Goal: Task Accomplishment & Management: Complete application form

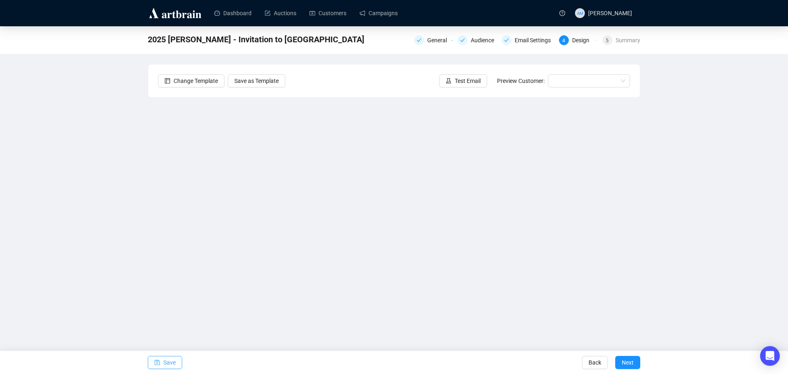
click at [163, 364] on span "Save" at bounding box center [169, 362] width 12 height 23
click at [158, 366] on span "button" at bounding box center [157, 362] width 6 height 23
click at [170, 361] on span "Save" at bounding box center [169, 362] width 12 height 23
click at [470, 79] on span "Test Email" at bounding box center [468, 80] width 26 height 9
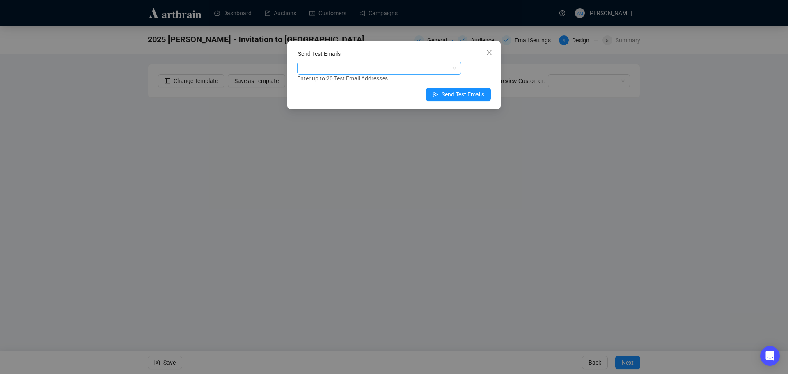
click at [360, 71] on div at bounding box center [375, 67] width 152 height 11
type input "[PERSON_NAME][EMAIL_ADDRESS][PERSON_NAME][DOMAIN_NAME]"
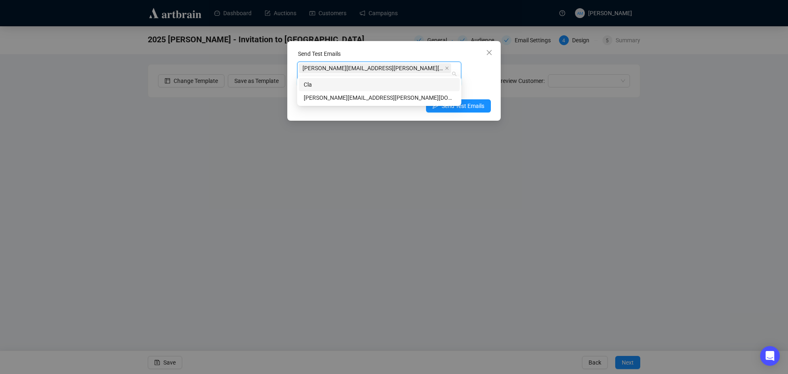
type input "[PERSON_NAME]"
click at [334, 97] on div "[PERSON_NAME][EMAIL_ADDRESS][PERSON_NAME][DOMAIN_NAME]" at bounding box center [379, 97] width 151 height 9
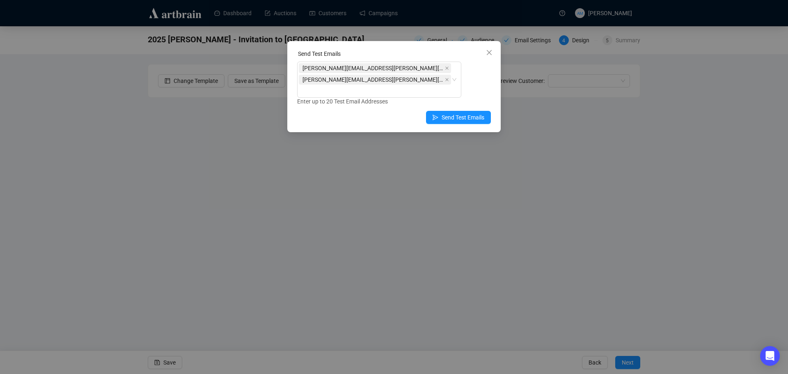
click at [484, 97] on div "Enter up to 20 Test Email Addresses" at bounding box center [394, 101] width 194 height 9
click at [459, 113] on span "Send Test Emails" at bounding box center [462, 117] width 43 height 9
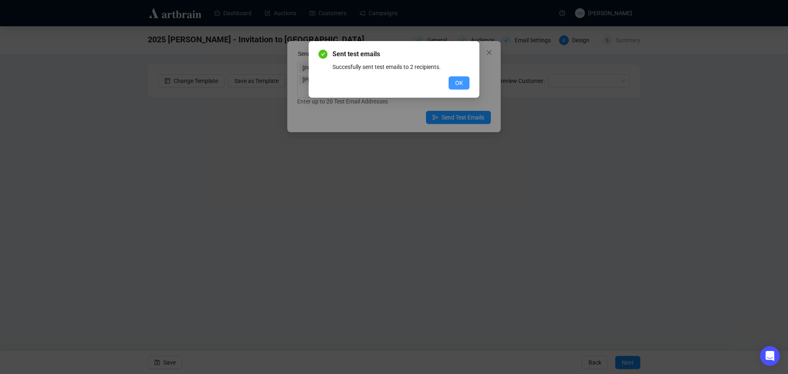
click at [458, 85] on span "OK" at bounding box center [459, 82] width 8 height 9
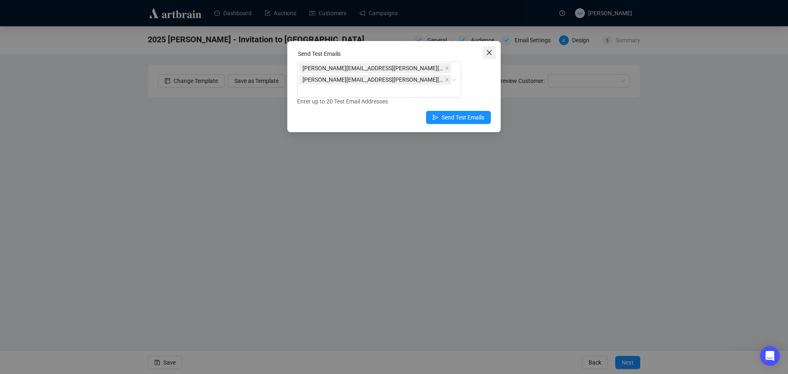
click at [492, 55] on icon "close" at bounding box center [489, 52] width 7 height 7
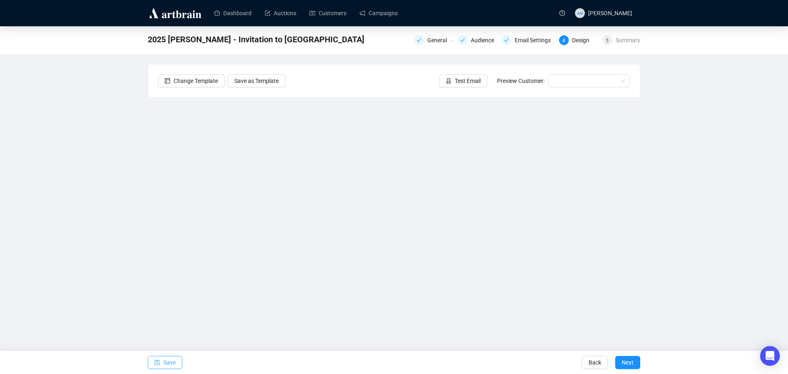
click at [169, 364] on span "Save" at bounding box center [169, 362] width 12 height 23
click at [460, 84] on span "Test Email" at bounding box center [468, 80] width 26 height 9
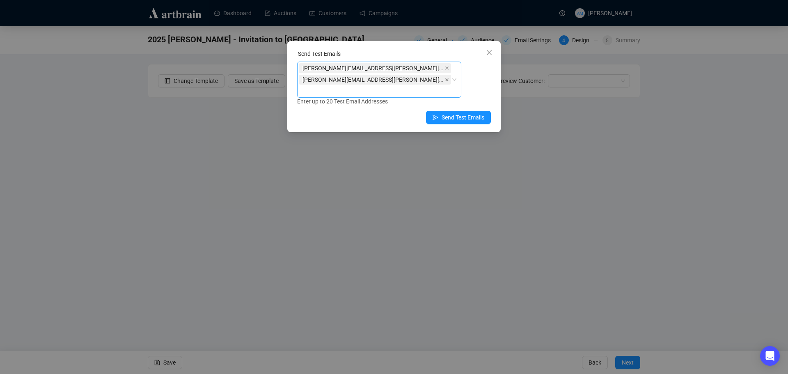
click at [445, 78] on icon "close" at bounding box center [447, 80] width 4 height 4
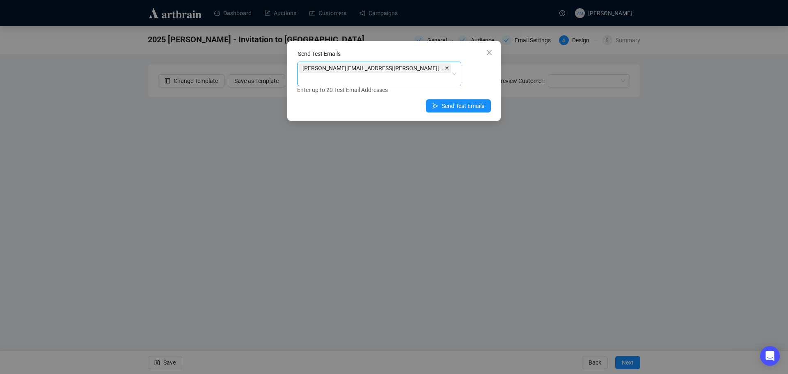
click at [445, 68] on icon "close" at bounding box center [447, 68] width 4 height 4
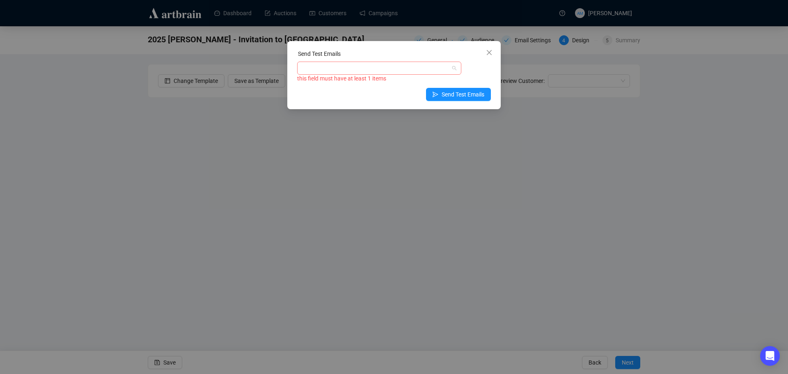
click at [348, 68] on div at bounding box center [375, 67] width 152 height 11
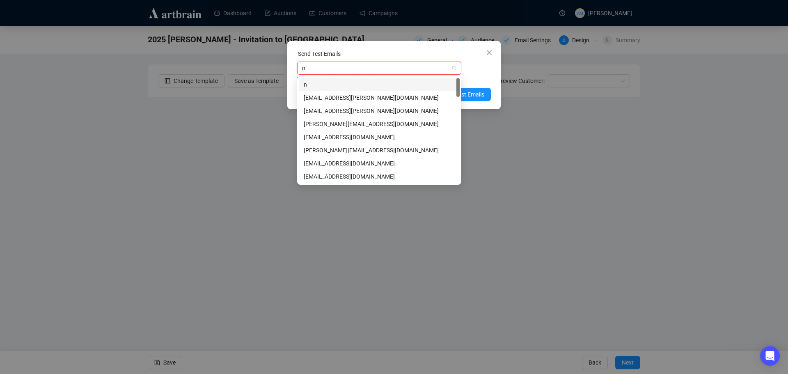
type input "ni"
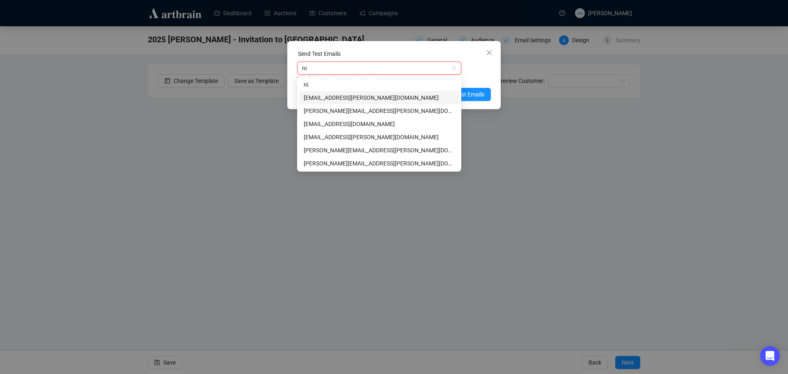
click at [346, 97] on div "[EMAIL_ADDRESS][PERSON_NAME][DOMAIN_NAME]" at bounding box center [379, 97] width 151 height 9
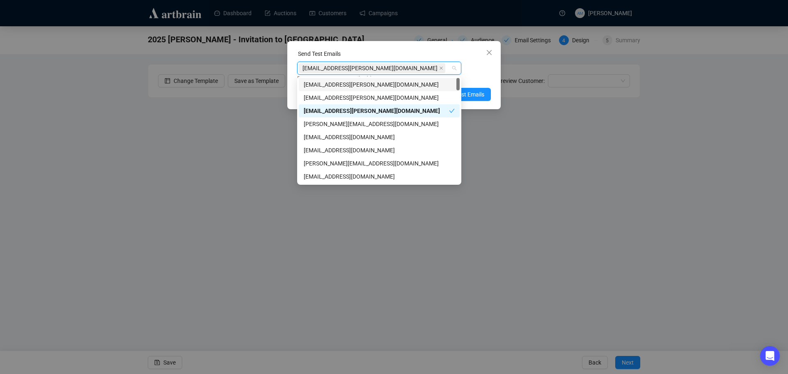
click at [475, 80] on div "Enter up to 20 Test Email Addresses" at bounding box center [394, 78] width 194 height 9
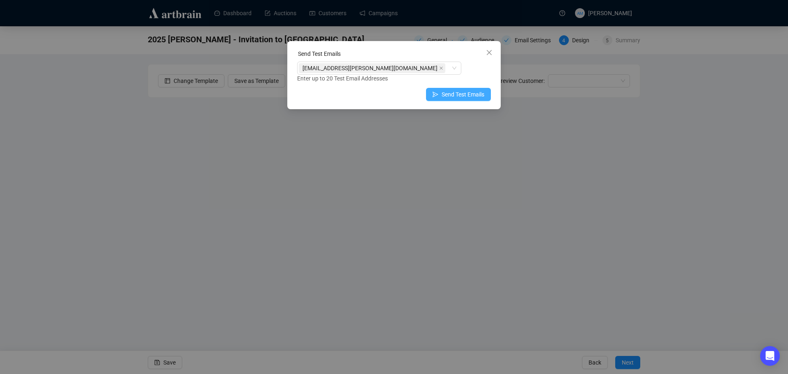
click at [471, 94] on span "Send Test Emails" at bounding box center [462, 94] width 43 height 9
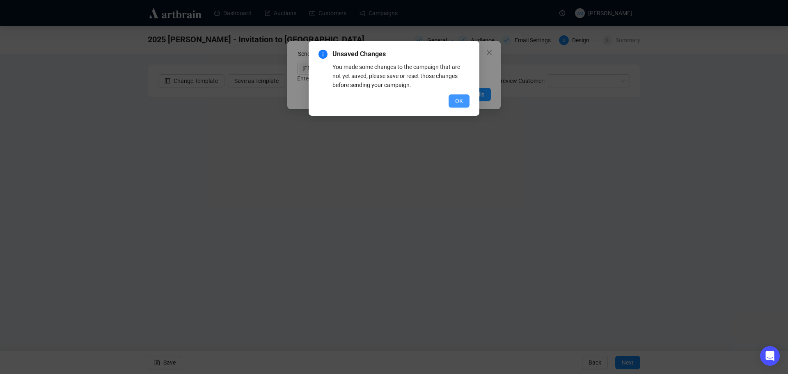
click at [457, 96] on span "OK" at bounding box center [459, 100] width 8 height 9
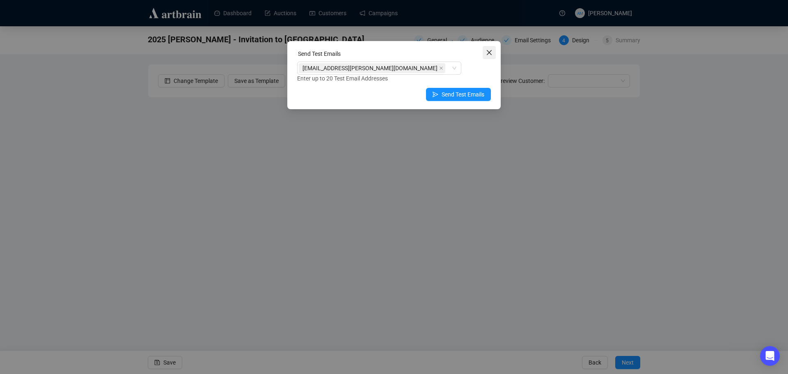
click at [491, 51] on icon "close" at bounding box center [489, 52] width 5 height 5
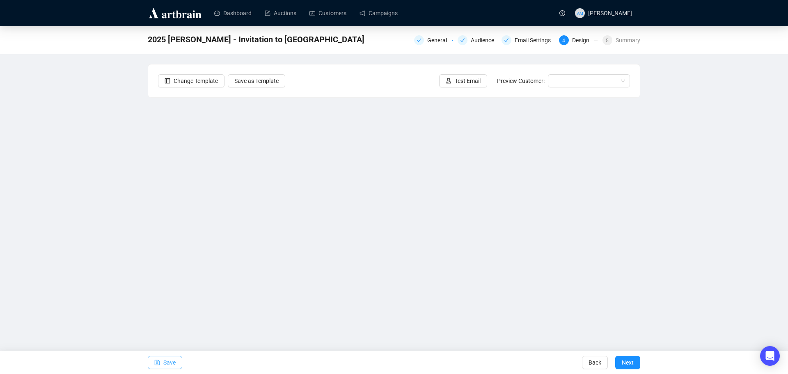
click at [166, 361] on span "Save" at bounding box center [169, 362] width 12 height 23
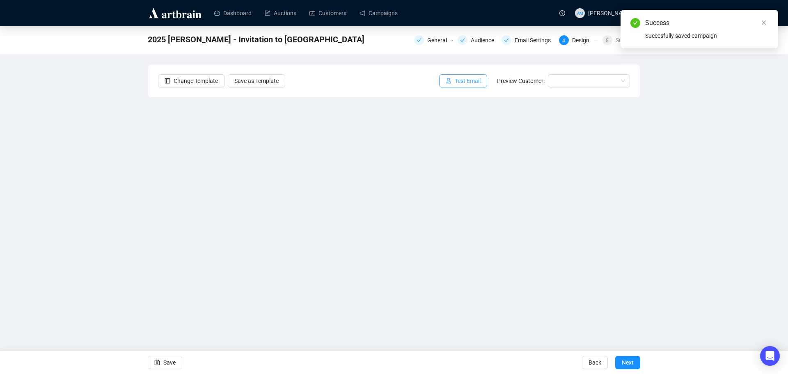
click at [459, 83] on span "Test Email" at bounding box center [468, 80] width 26 height 9
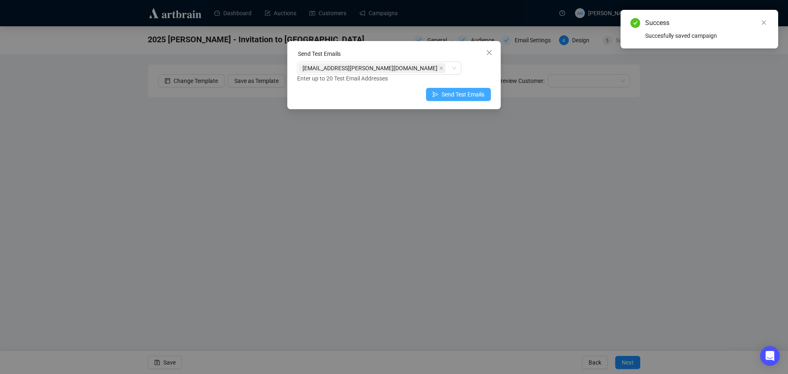
click at [451, 96] on span "Send Test Emails" at bounding box center [462, 94] width 43 height 9
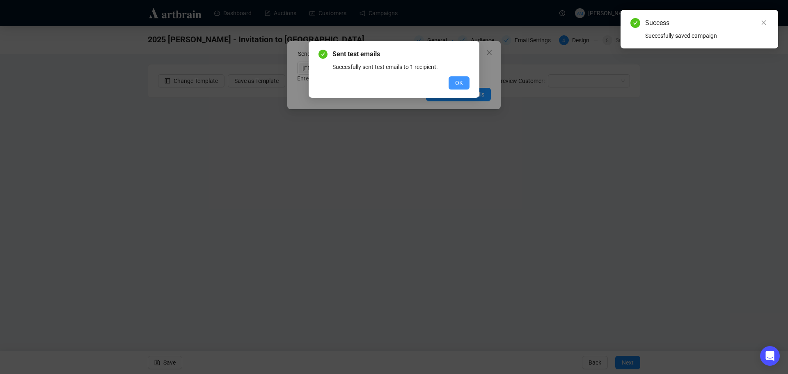
click at [462, 80] on span "OK" at bounding box center [459, 82] width 8 height 9
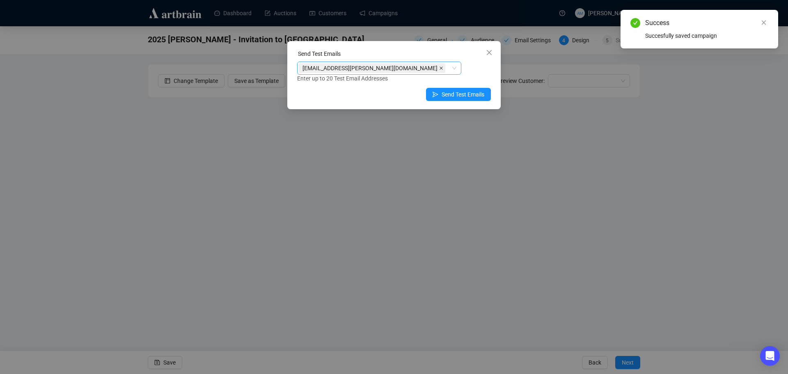
click at [439, 70] on icon "close" at bounding box center [441, 68] width 4 height 4
click at [354, 69] on div at bounding box center [375, 67] width 152 height 11
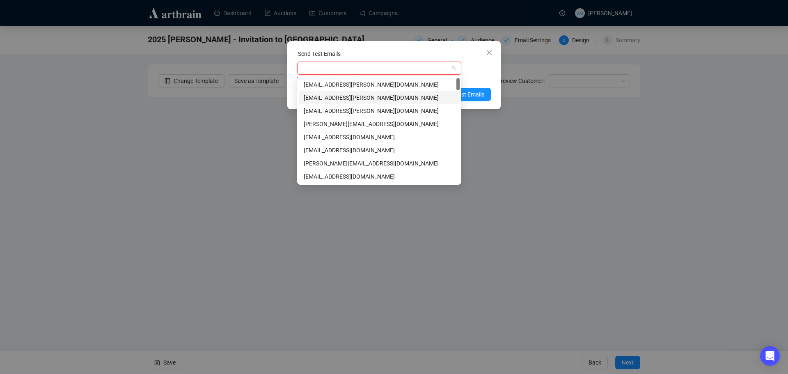
click at [355, 94] on div "[EMAIL_ADDRESS][PERSON_NAME][DOMAIN_NAME]" at bounding box center [379, 97] width 151 height 9
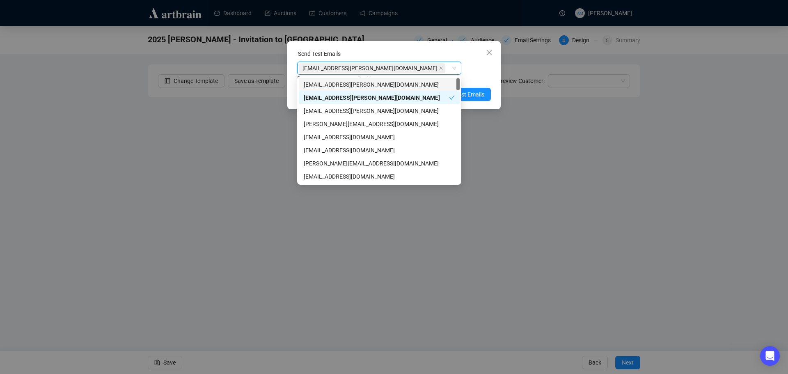
click at [471, 77] on div "Enter up to 20 Test Email Addresses" at bounding box center [394, 78] width 194 height 9
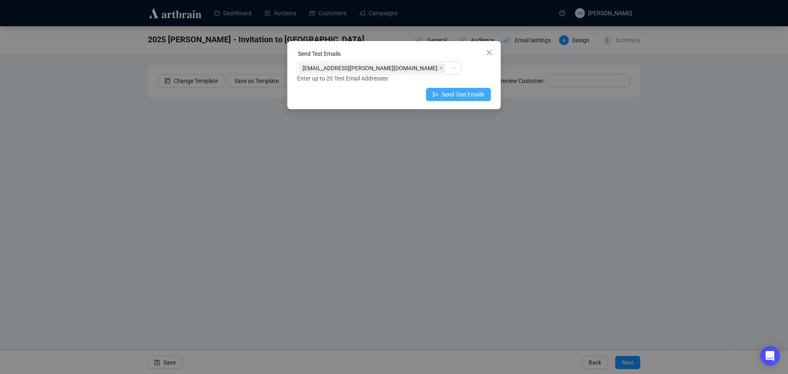
click at [465, 95] on span "Send Test Emails" at bounding box center [462, 94] width 43 height 9
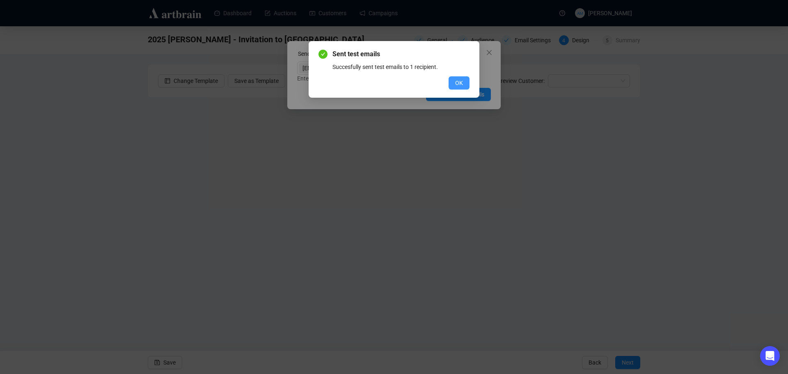
click at [460, 84] on span "OK" at bounding box center [459, 82] width 8 height 9
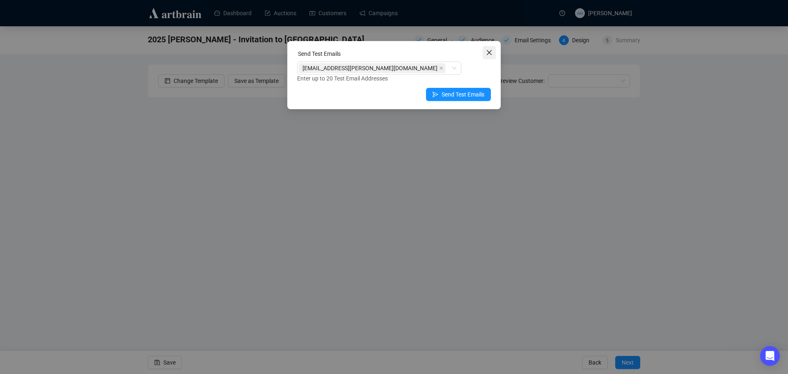
click at [489, 51] on icon "close" at bounding box center [489, 52] width 7 height 7
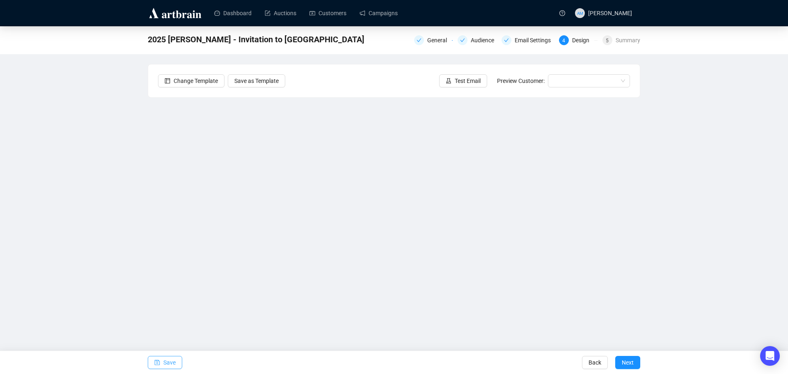
click at [159, 363] on icon "save" at bounding box center [157, 362] width 6 height 6
click at [154, 366] on span "button" at bounding box center [157, 362] width 6 height 23
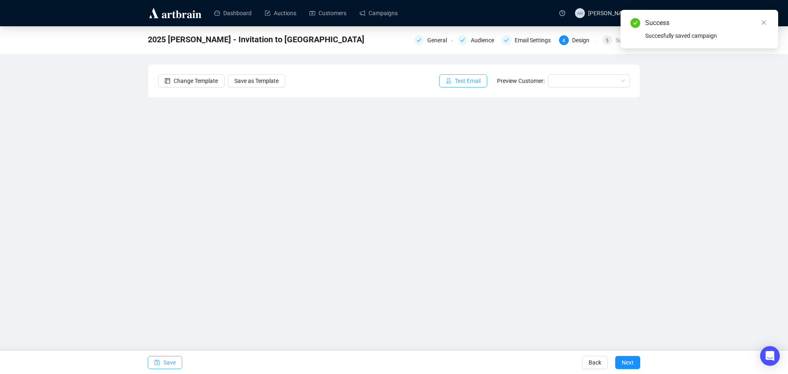
click at [459, 78] on span "Test Email" at bounding box center [468, 80] width 26 height 9
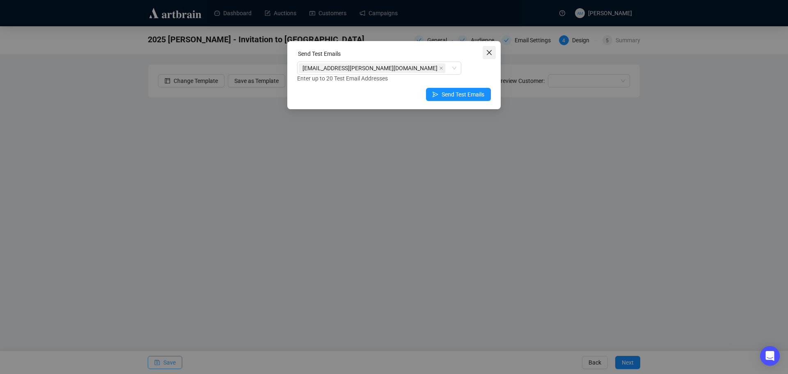
click at [488, 54] on icon "close" at bounding box center [489, 52] width 7 height 7
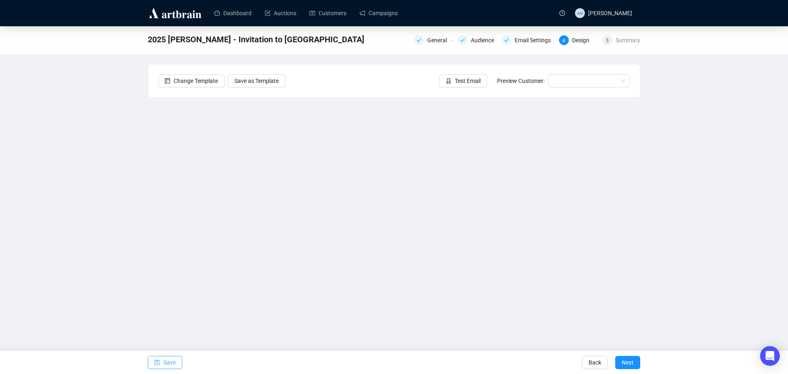
click at [173, 361] on span "Save" at bounding box center [169, 362] width 12 height 23
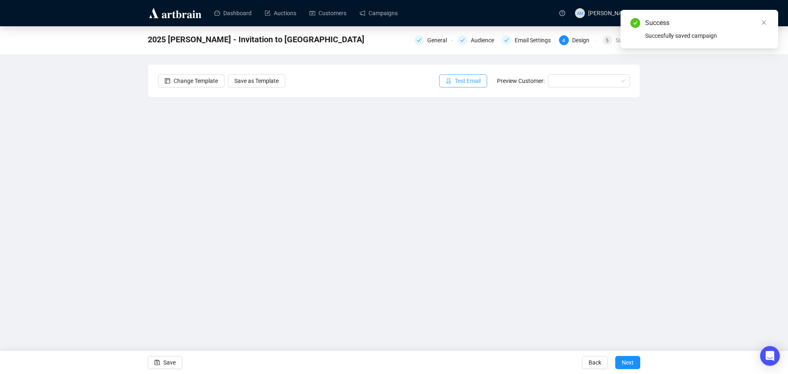
click at [462, 83] on span "Test Email" at bounding box center [468, 80] width 26 height 9
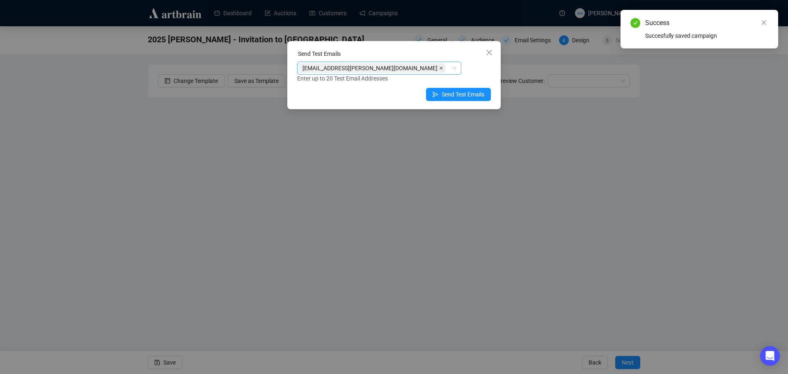
click at [439, 68] on icon "close" at bounding box center [441, 68] width 4 height 4
click at [361, 67] on div at bounding box center [375, 67] width 152 height 11
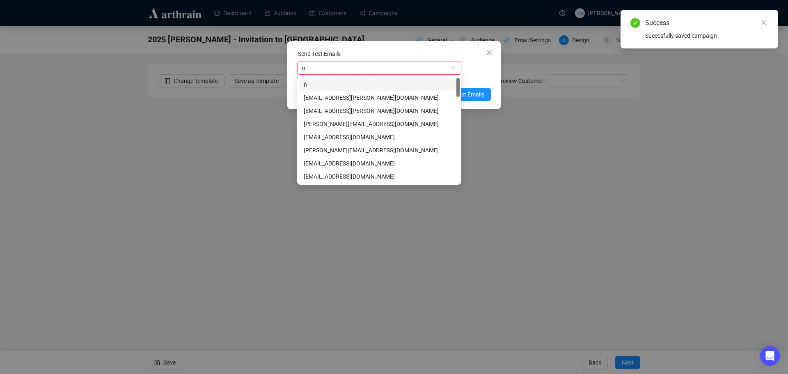
type input "ni"
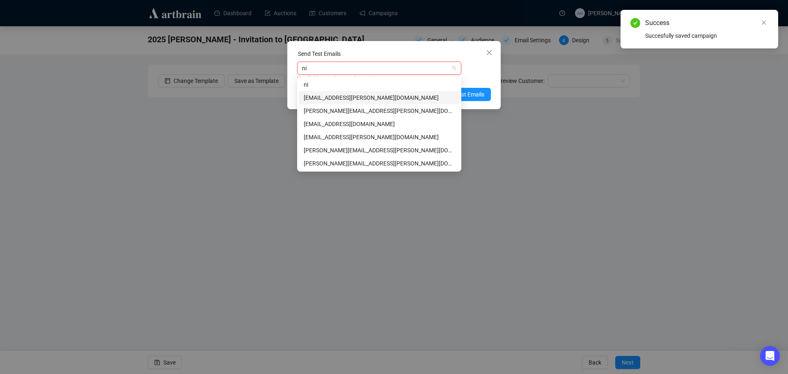
click at [341, 97] on div "[EMAIL_ADDRESS][PERSON_NAME][DOMAIN_NAME]" at bounding box center [379, 97] width 151 height 9
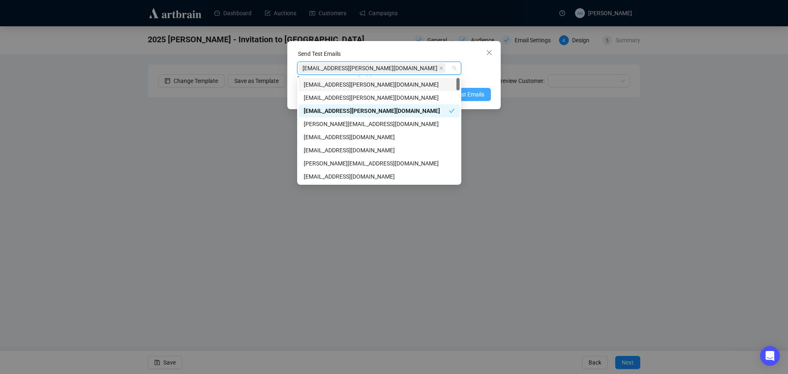
drag, startPoint x: 489, startPoint y: 73, endPoint x: 471, endPoint y: 92, distance: 26.1
click at [489, 73] on div "[EMAIL_ADDRESS][PERSON_NAME][DOMAIN_NAME] Enter up to 20 Test Email Addresses" at bounding box center [394, 72] width 194 height 21
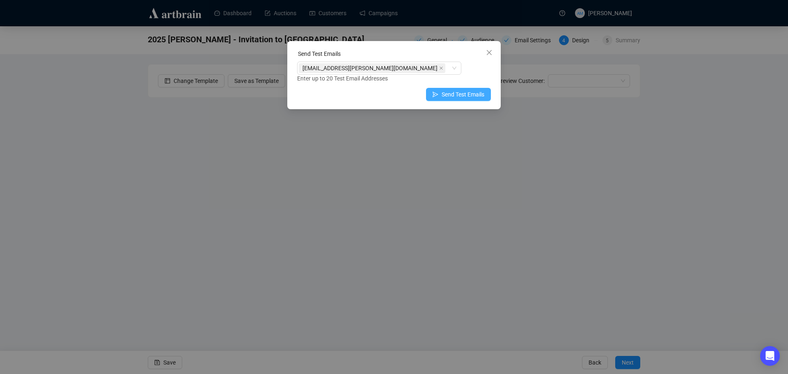
click at [466, 97] on span "Send Test Emails" at bounding box center [462, 94] width 43 height 9
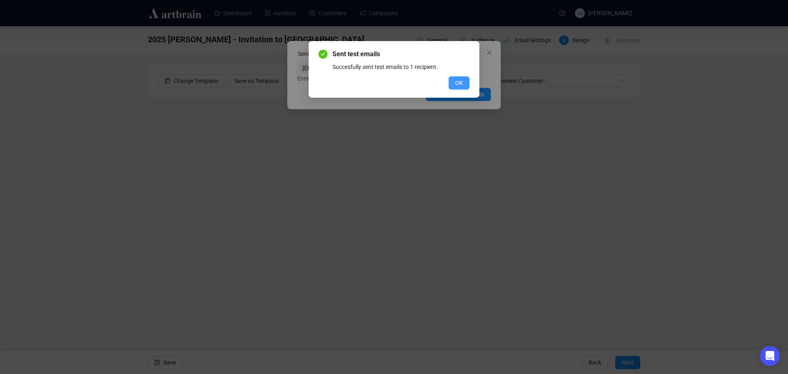
click at [457, 83] on span "OK" at bounding box center [459, 82] width 8 height 9
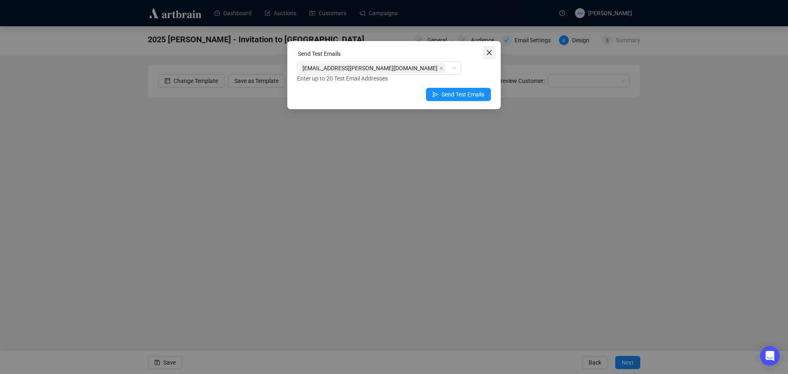
click at [487, 52] on icon "close" at bounding box center [489, 52] width 7 height 7
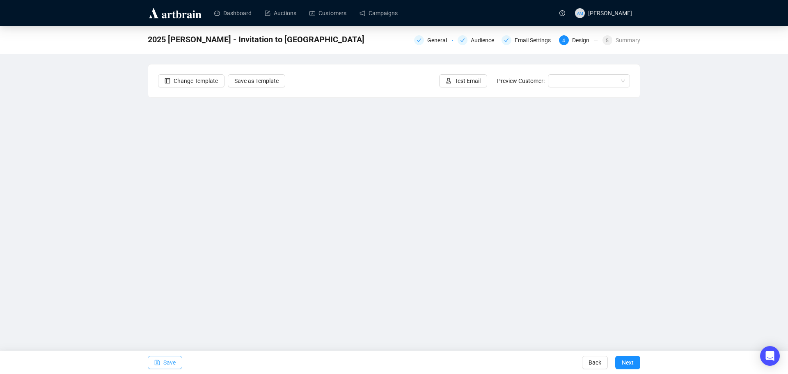
click at [162, 364] on button "Save" at bounding box center [165, 362] width 34 height 13
click at [167, 363] on span "Save" at bounding box center [169, 362] width 12 height 23
click at [153, 367] on button "Save" at bounding box center [165, 362] width 34 height 13
click at [618, 363] on button "Next" at bounding box center [627, 362] width 25 height 13
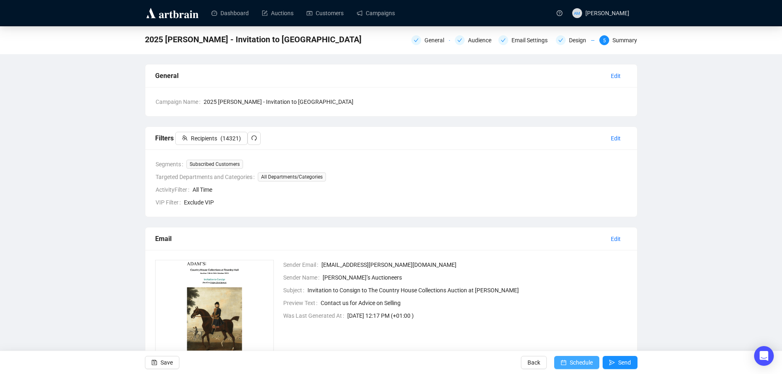
click at [583, 362] on span "Schedule" at bounding box center [580, 362] width 23 height 23
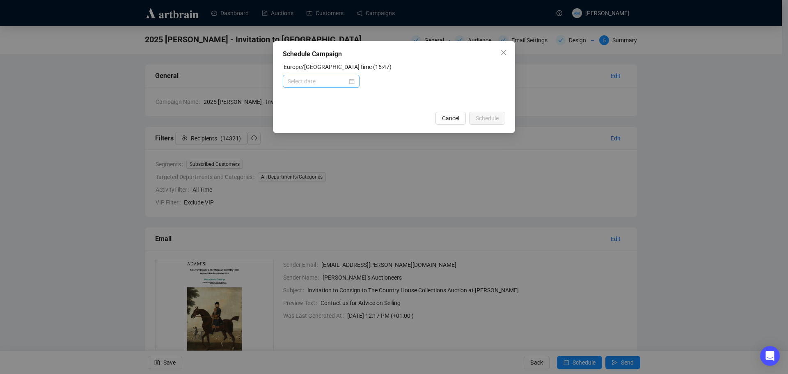
click at [354, 87] on div at bounding box center [321, 81] width 77 height 13
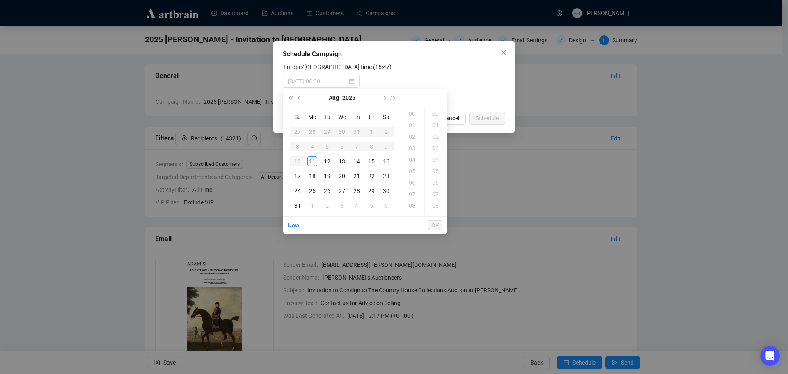
click at [314, 160] on div "11" at bounding box center [312, 161] width 10 height 10
click at [413, 139] on div "18" at bounding box center [413, 136] width 20 height 11
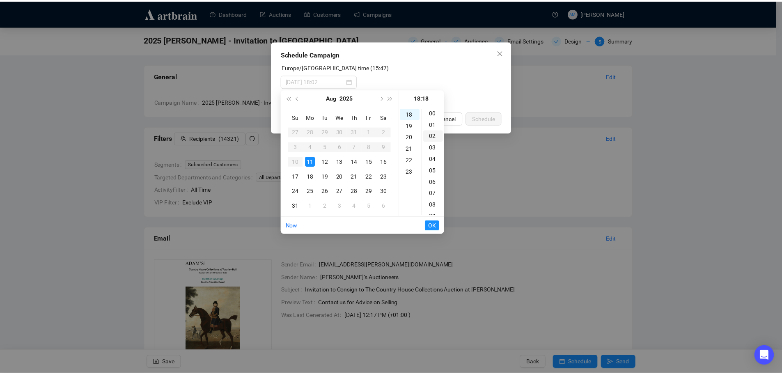
scroll to position [0, 0]
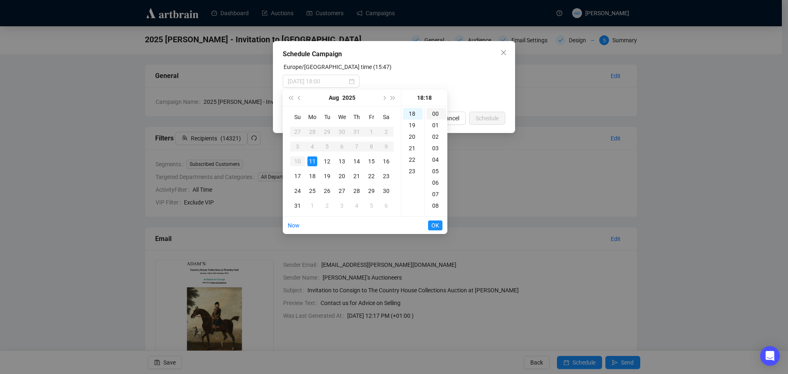
click at [434, 114] on div "00" at bounding box center [436, 113] width 20 height 11
type input "[DATE] 18:00"
click at [434, 225] on span "OK" at bounding box center [435, 225] width 8 height 16
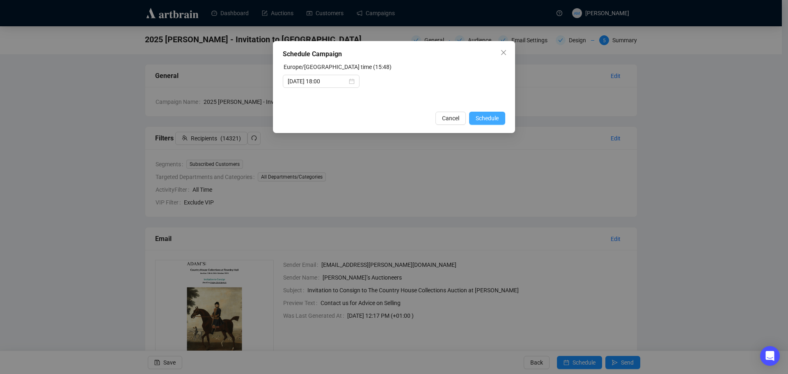
click at [492, 119] on span "Schedule" at bounding box center [486, 118] width 23 height 9
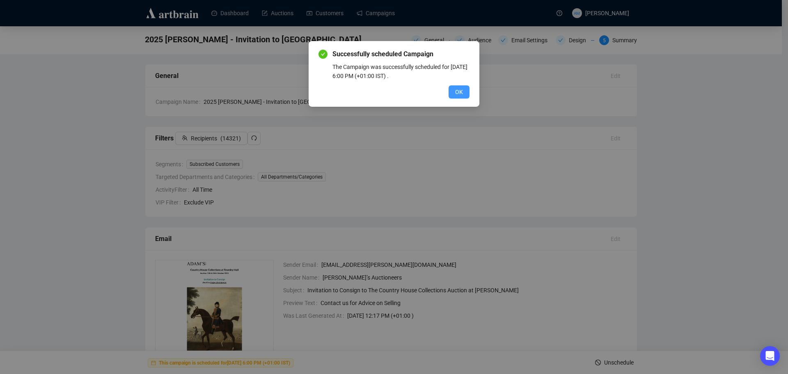
click at [459, 94] on span "OK" at bounding box center [459, 91] width 8 height 9
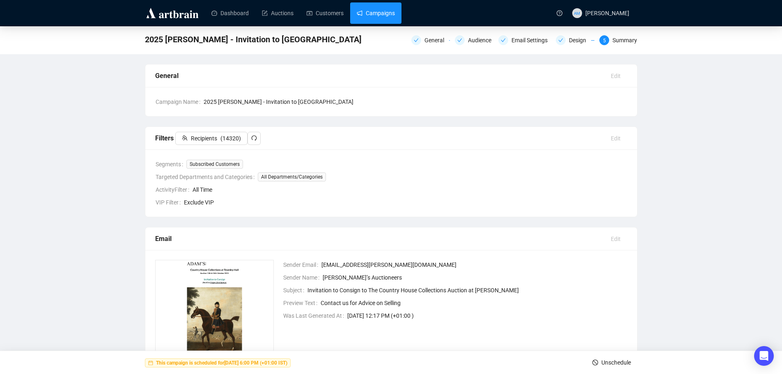
click at [370, 18] on link "Campaigns" at bounding box center [376, 12] width 38 height 21
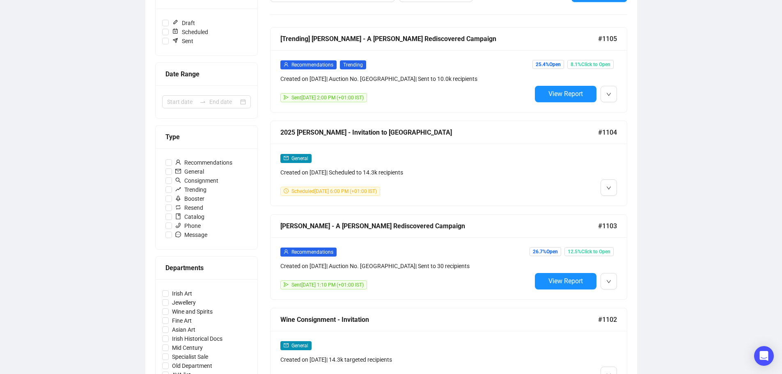
scroll to position [123, 0]
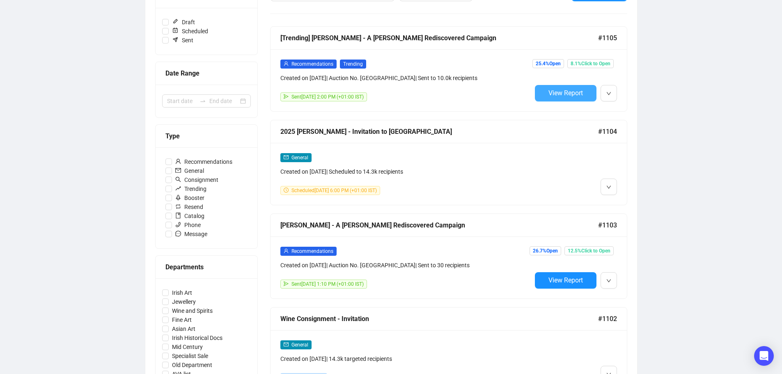
click at [547, 91] on button "View Report" at bounding box center [566, 93] width 62 height 16
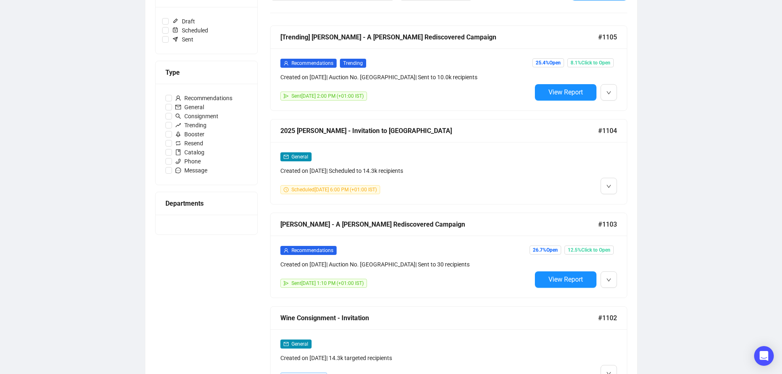
scroll to position [124, 0]
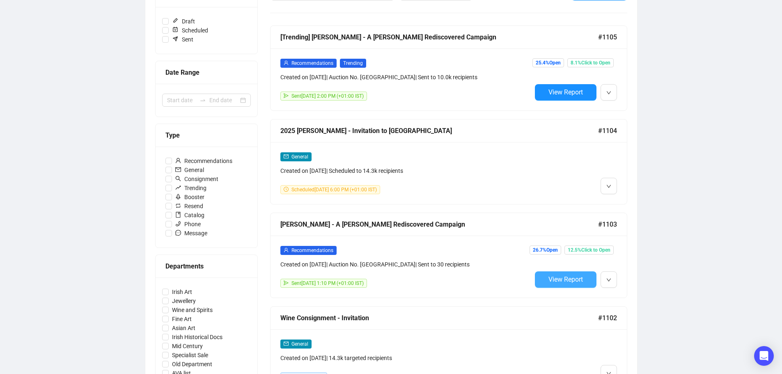
click at [557, 276] on span "View Report" at bounding box center [565, 279] width 34 height 8
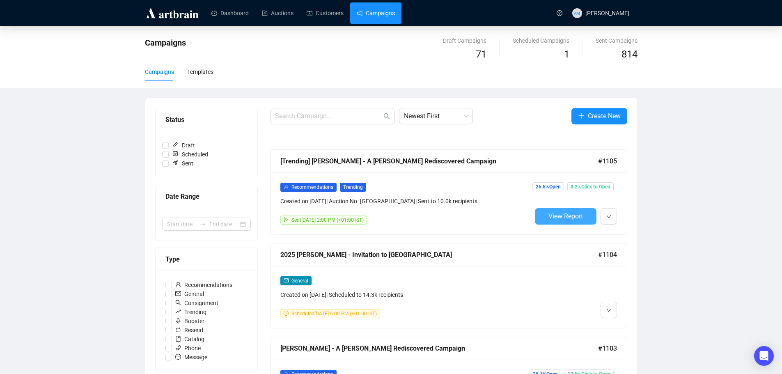
click at [553, 216] on span "View Report" at bounding box center [565, 216] width 34 height 8
